Goal: Information Seeking & Learning: Learn about a topic

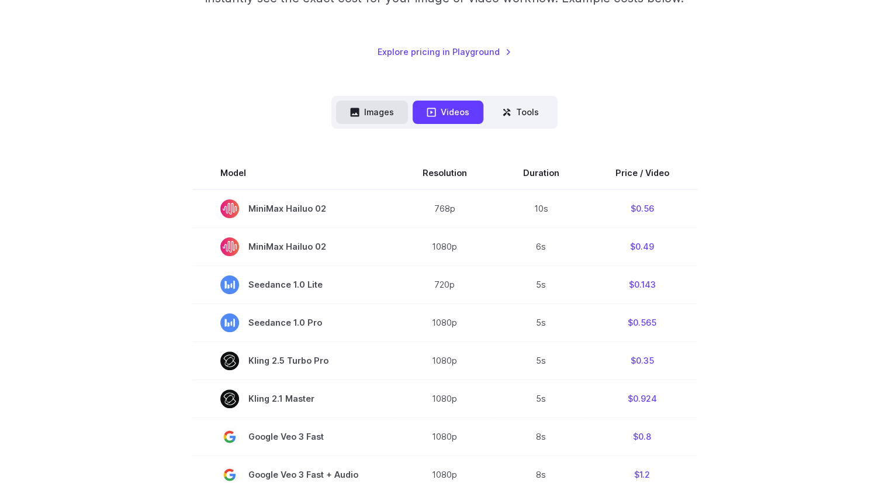
click at [378, 116] on button "Images" at bounding box center [372, 111] width 72 height 23
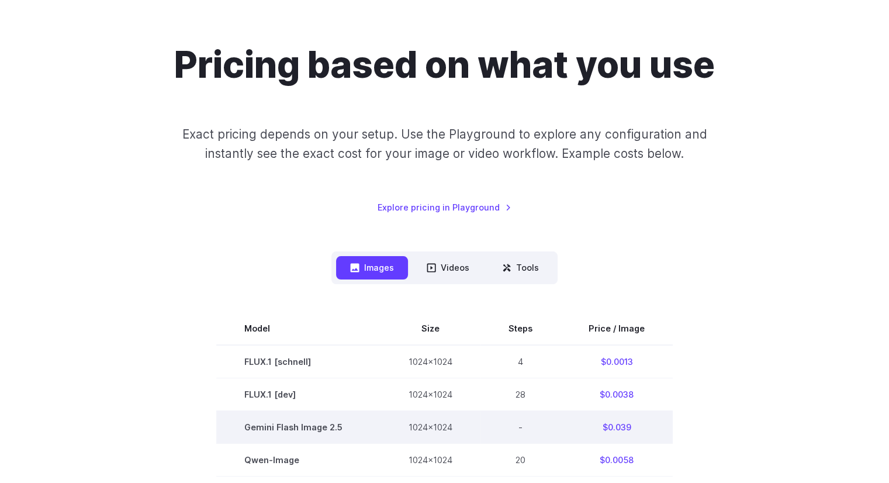
scroll to position [58, 0]
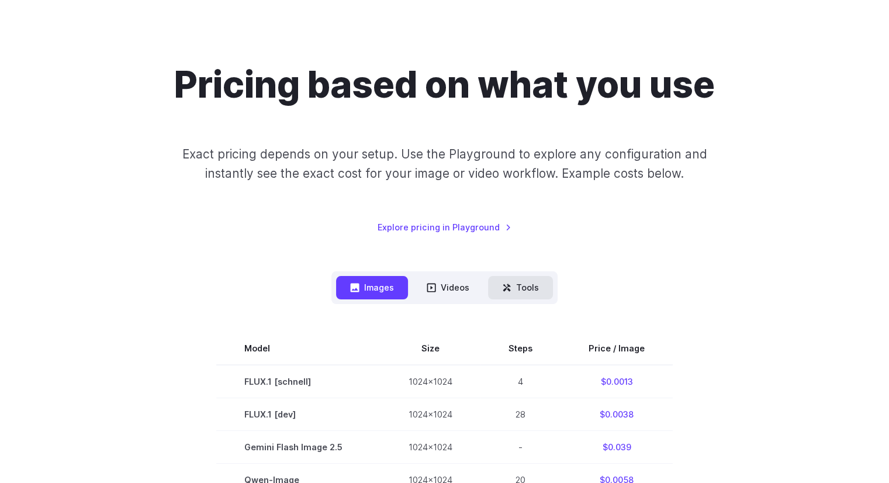
click at [530, 295] on button "Tools" at bounding box center [520, 287] width 65 height 23
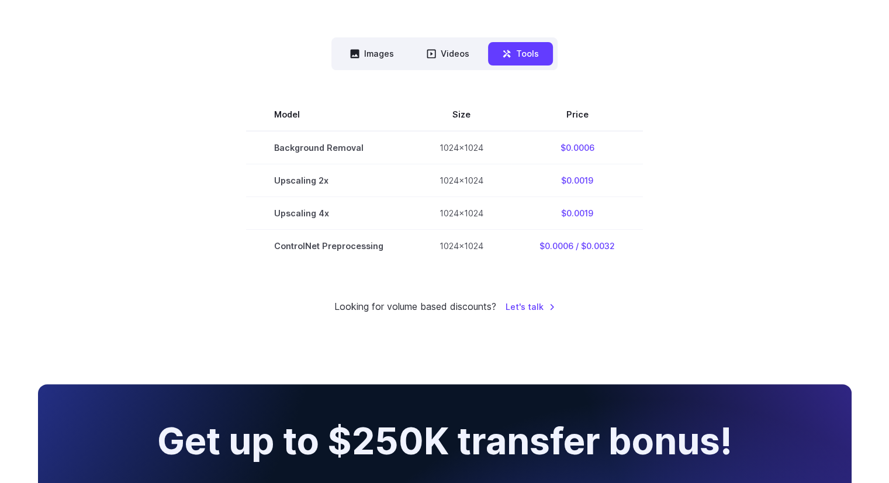
scroll to position [0, 0]
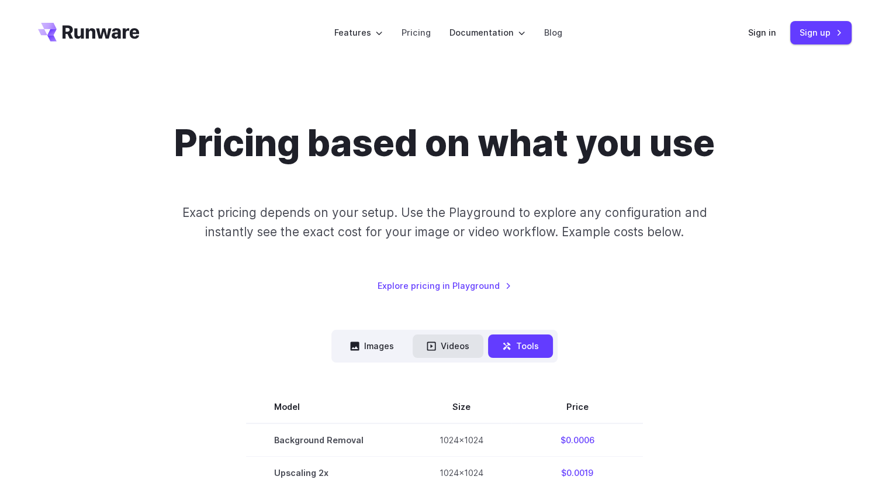
click at [434, 346] on icon at bounding box center [430, 345] width 9 height 9
click at [441, 346] on button "Videos" at bounding box center [447, 345] width 71 height 23
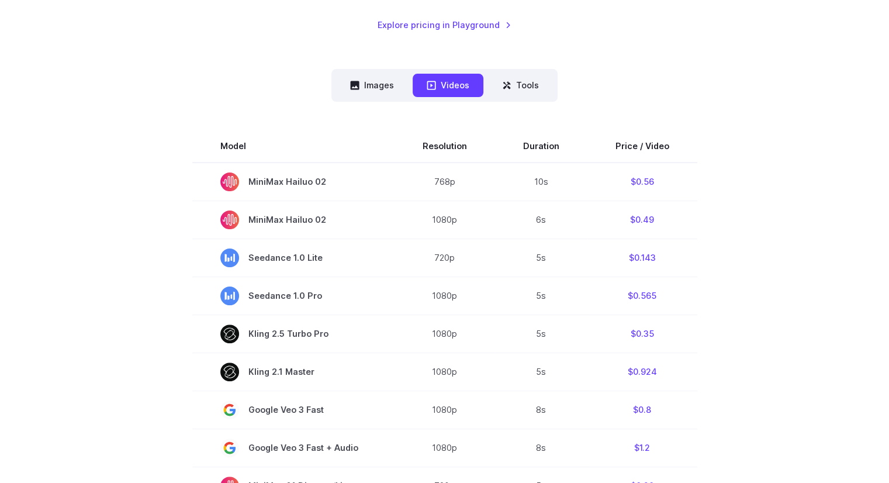
scroll to position [292, 0]
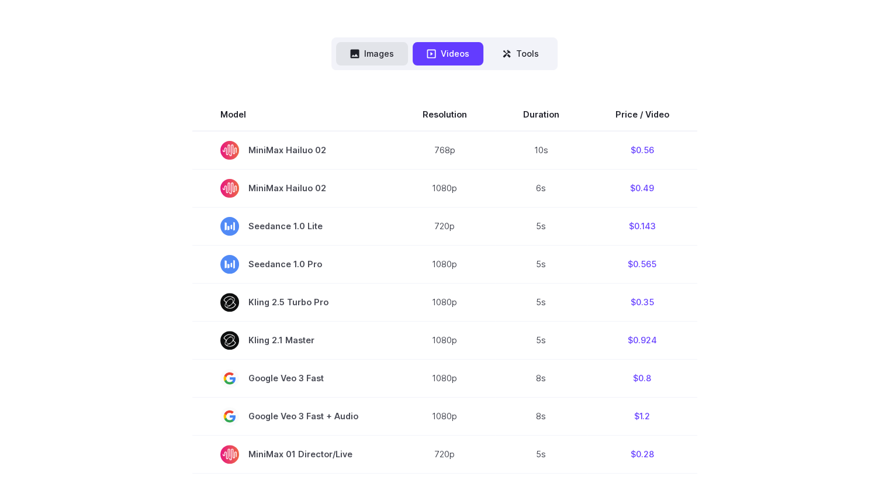
click at [376, 52] on button "Images" at bounding box center [372, 53] width 72 height 23
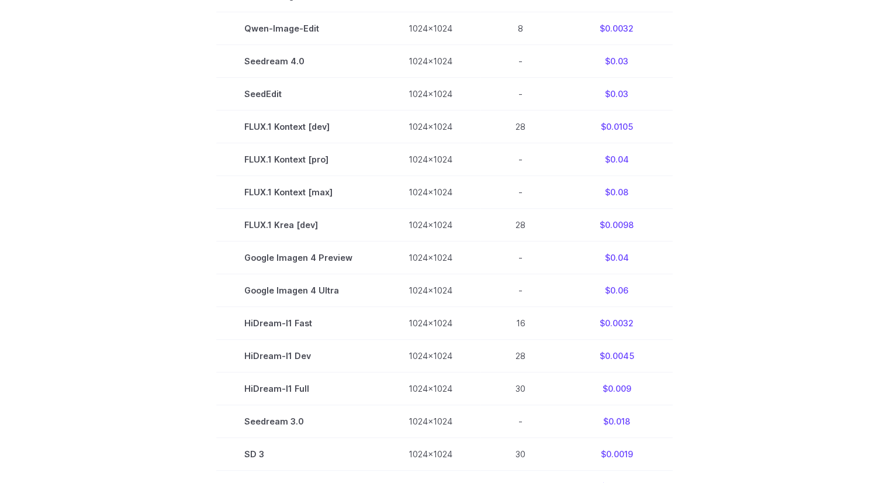
scroll to position [526, 0]
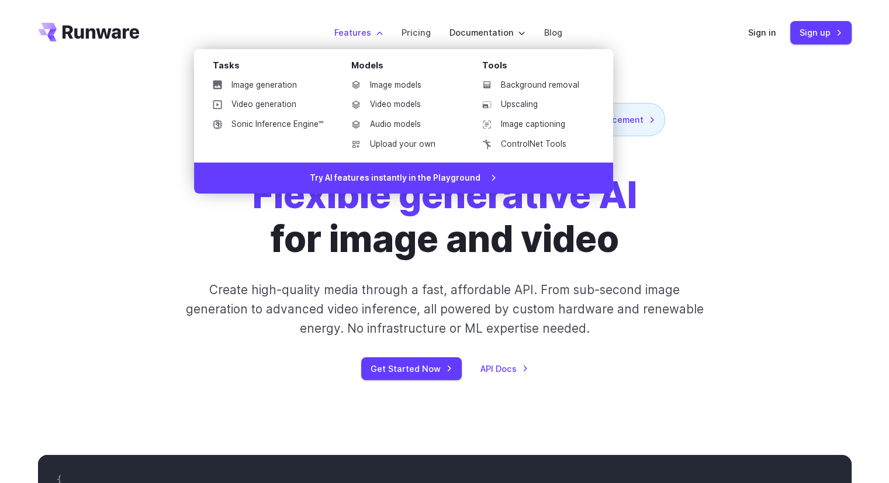
click at [370, 33] on label "Features" at bounding box center [358, 32] width 48 height 13
click at [403, 87] on link "Image models" at bounding box center [403, 86] width 122 height 18
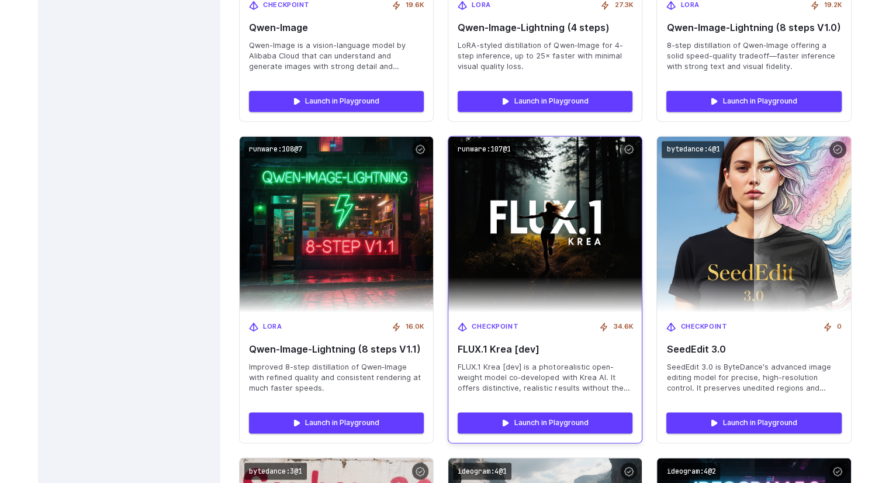
scroll to position [1694, 0]
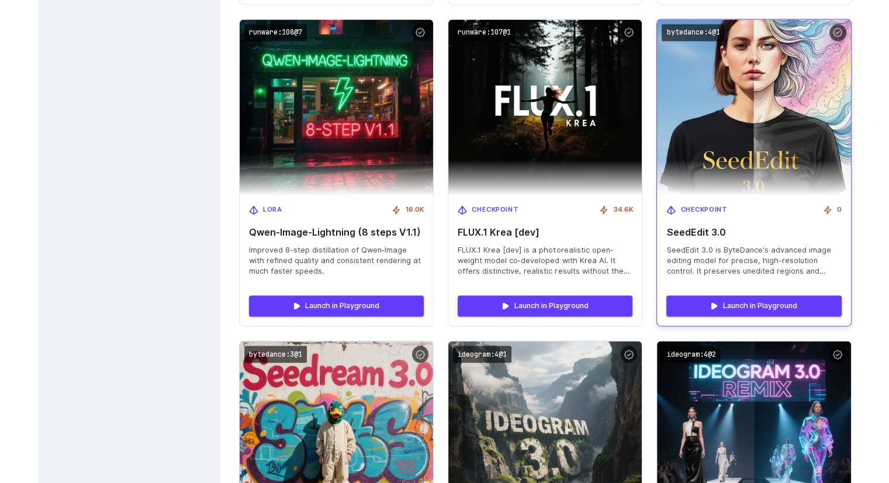
click at [761, 106] on img at bounding box center [753, 107] width 213 height 193
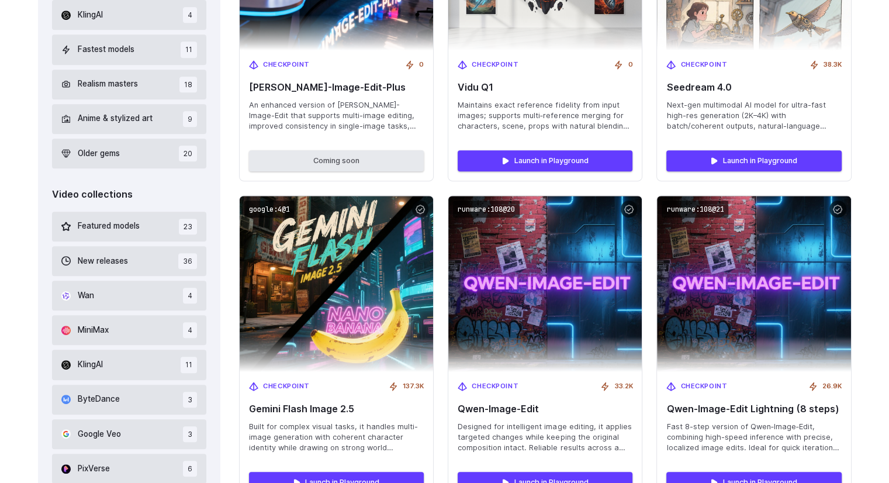
scroll to position [0, 0]
